Goal: Use online tool/utility: Utilize a website feature to perform a specific function

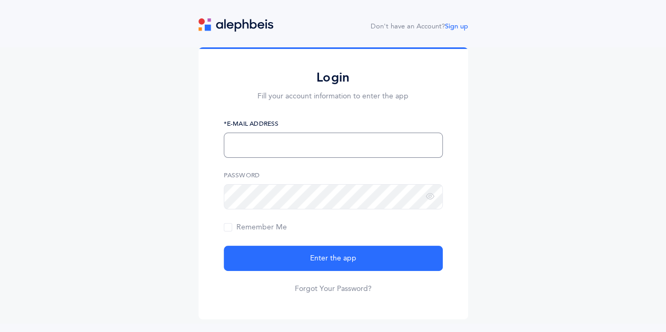
click at [260, 137] on input "text" at bounding box center [333, 145] width 219 height 25
type input "[EMAIL_ADDRESS][DOMAIN_NAME]"
click at [224, 246] on button "Enter the app" at bounding box center [333, 258] width 219 height 25
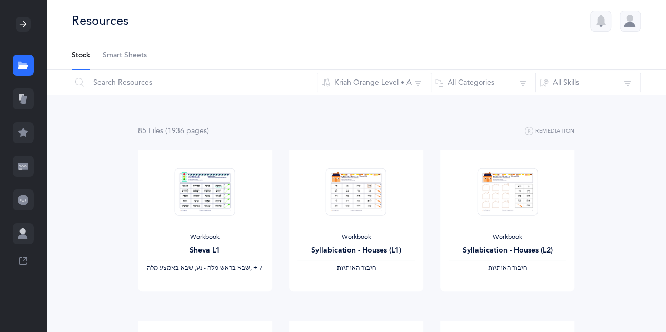
click at [25, 101] on icon at bounding box center [23, 99] width 7 height 9
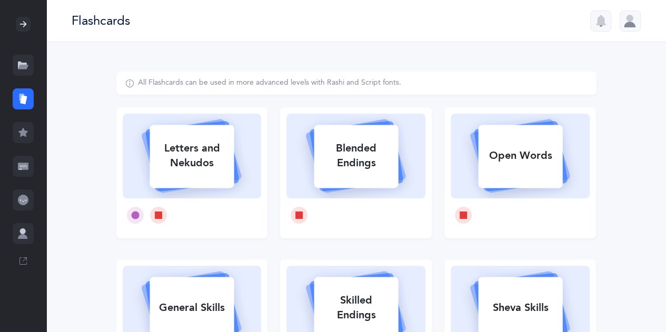
click at [202, 157] on div "Letters and Nekudos" at bounding box center [192, 156] width 84 height 42
select select
select select "single"
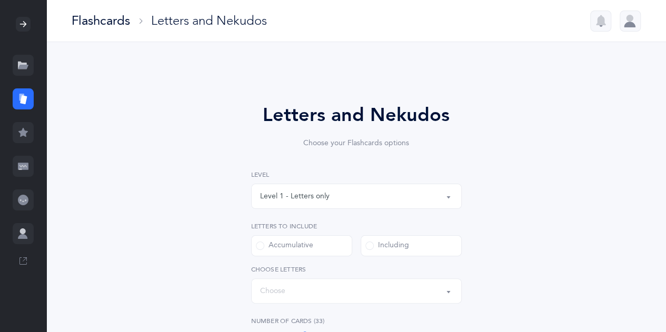
select select "27"
click at [448, 194] on button "Level 1 - Letters only" at bounding box center [356, 196] width 211 height 25
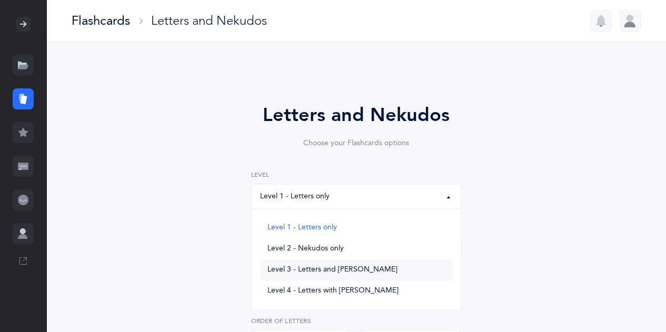
click at [388, 268] on link "Level 3 - Letters and Nekudos" at bounding box center [356, 270] width 193 height 21
select select "3"
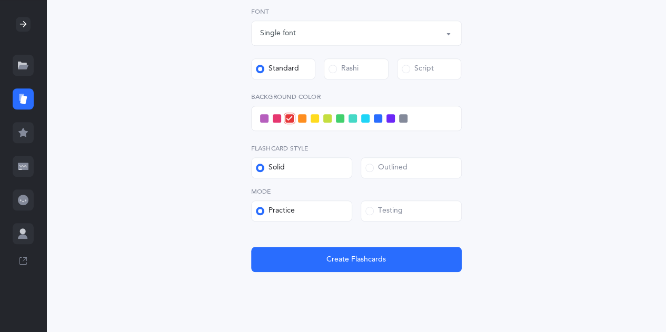
scroll to position [453, 0]
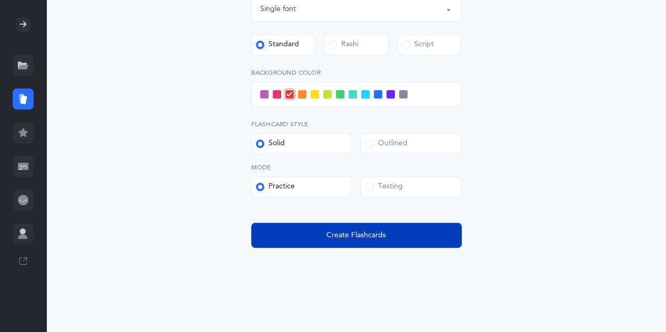
click at [373, 246] on button "Create Flashcards" at bounding box center [356, 235] width 211 height 25
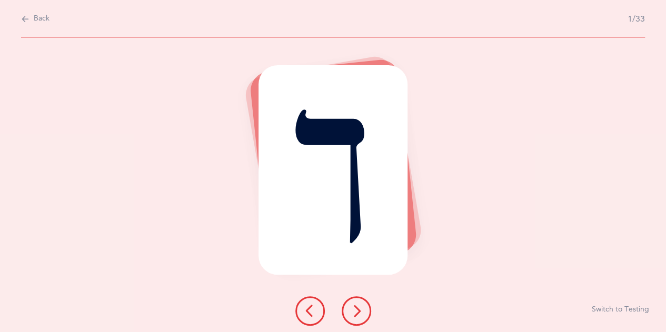
scroll to position [0, 0]
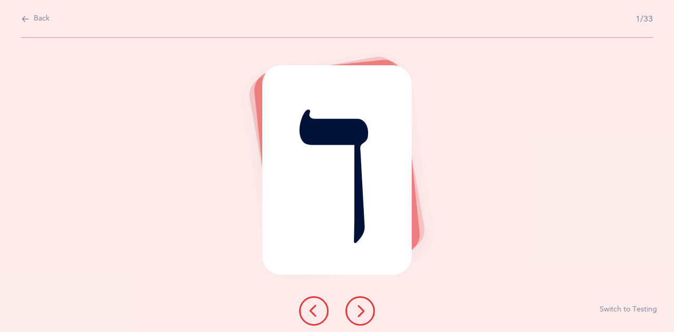
click at [367, 319] on button at bounding box center [360, 311] width 29 height 29
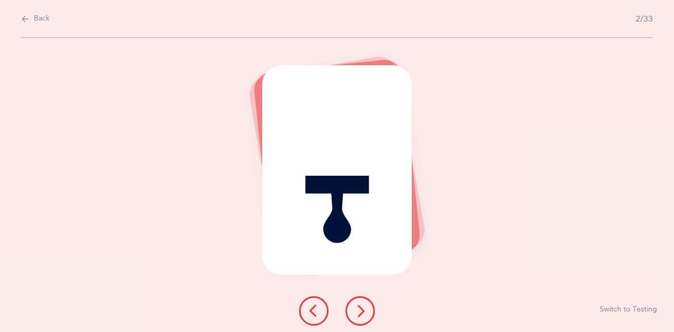
click at [367, 319] on button at bounding box center [360, 311] width 29 height 29
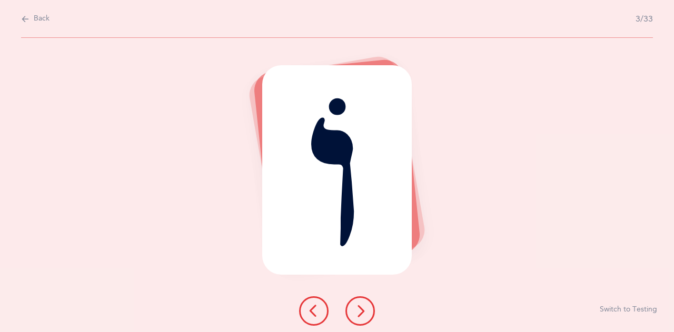
click at [367, 319] on button at bounding box center [360, 311] width 29 height 29
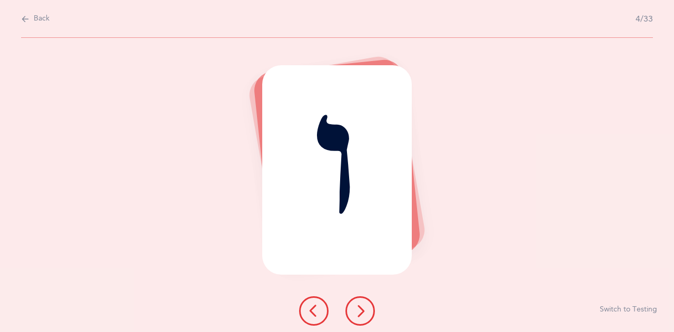
click at [367, 319] on button at bounding box center [360, 311] width 29 height 29
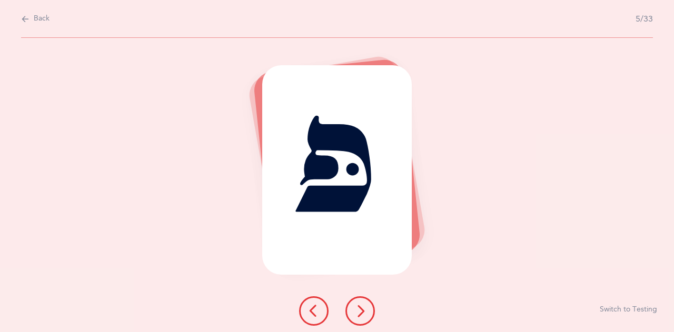
click at [367, 319] on button at bounding box center [360, 311] width 29 height 29
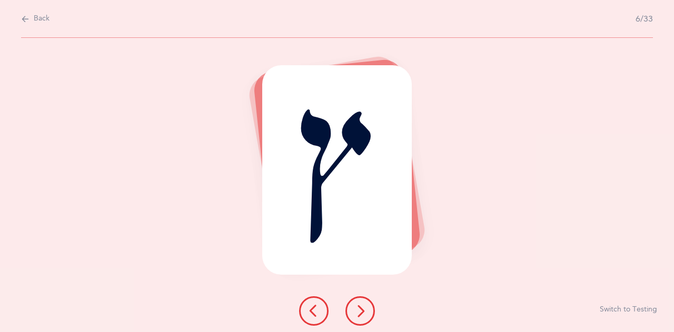
click at [367, 319] on button at bounding box center [360, 311] width 29 height 29
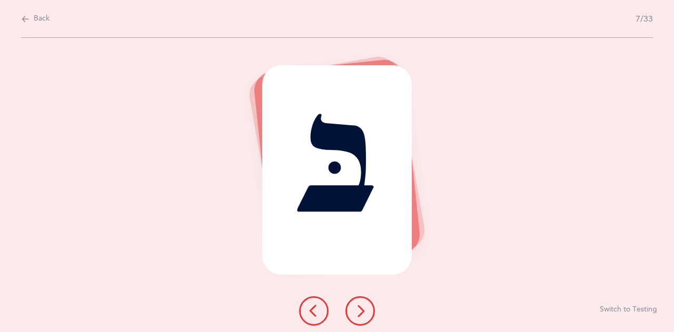
click at [367, 319] on button at bounding box center [360, 311] width 29 height 29
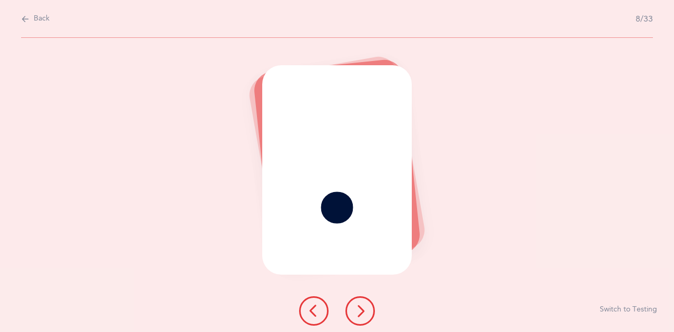
click at [367, 319] on button at bounding box center [360, 311] width 29 height 29
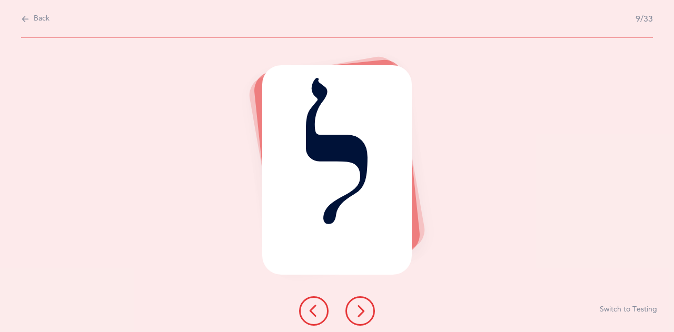
click at [41, 19] on span "Back" at bounding box center [42, 19] width 16 height 11
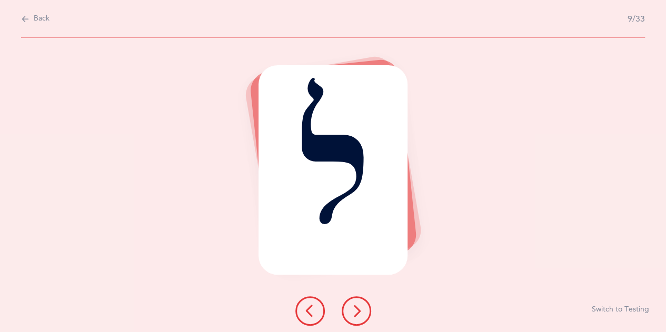
select select "3"
select select "27"
select select "single"
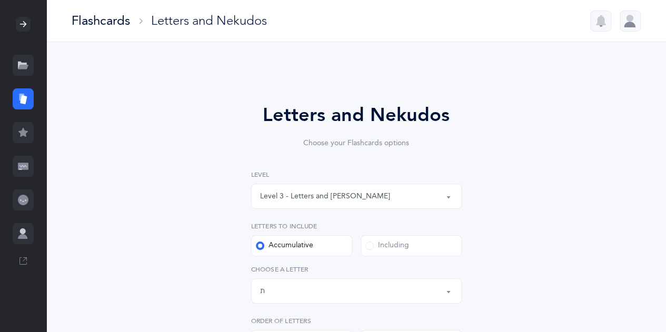
click at [450, 199] on button "Level 3 - Letters and Nekudos" at bounding box center [356, 196] width 211 height 25
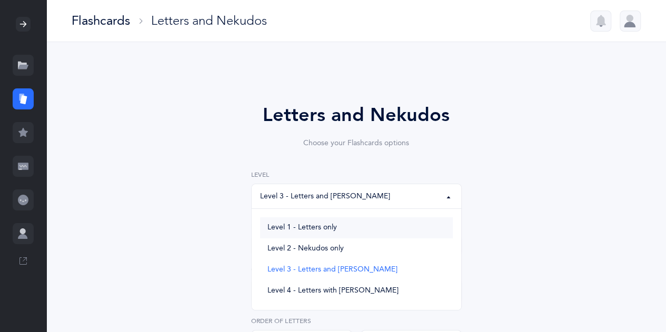
click at [367, 235] on link "Level 1 - Letters only" at bounding box center [356, 228] width 193 height 21
select select "1"
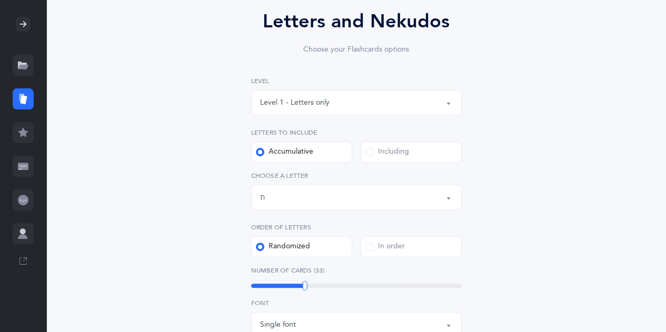
scroll to position [99, 0]
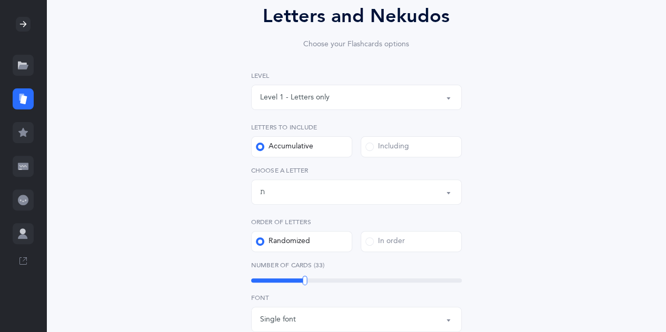
drag, startPoint x: 666, startPoint y: 326, endPoint x: 486, endPoint y: 260, distance: 191.8
click at [486, 260] on div "Letters and Nekudos Choose your Flashcards options Level 1 - Letters only Level…" at bounding box center [356, 293] width 620 height 700
click at [486, 260] on div "Letters and Nekudos Choose your Flashcards options Level 1 - Letters only Level…" at bounding box center [357, 280] width 270 height 557
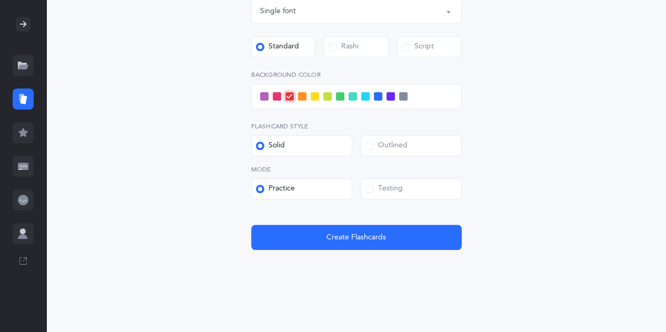
scroll to position [410, 0]
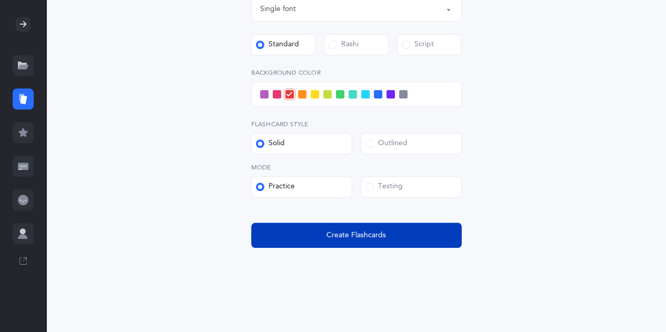
click at [372, 240] on span "Create Flashcards" at bounding box center [357, 235] width 60 height 11
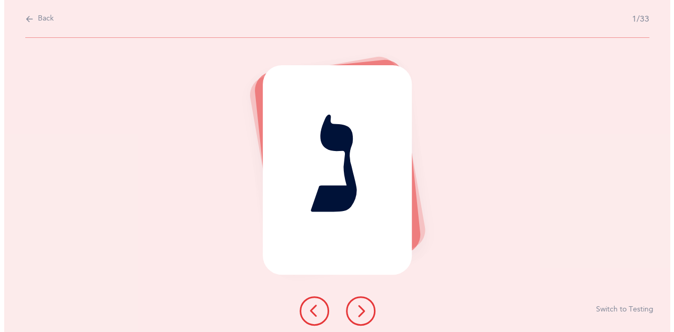
scroll to position [0, 0]
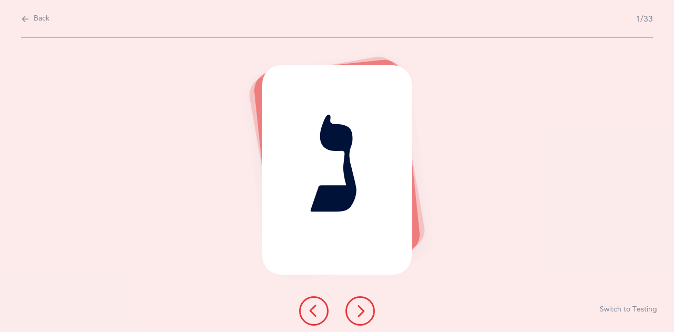
click at [357, 315] on icon at bounding box center [360, 311] width 13 height 13
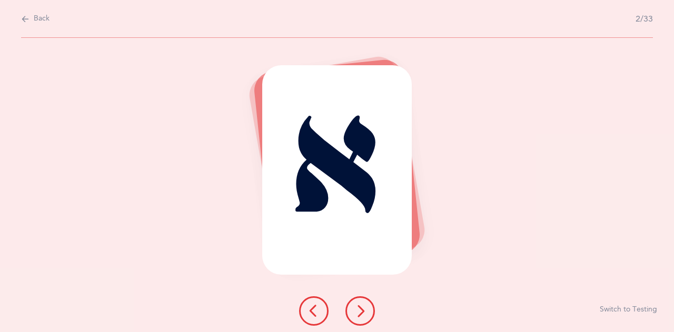
click at [357, 315] on icon at bounding box center [360, 311] width 13 height 13
